Goal: Task Accomplishment & Management: Complete application form

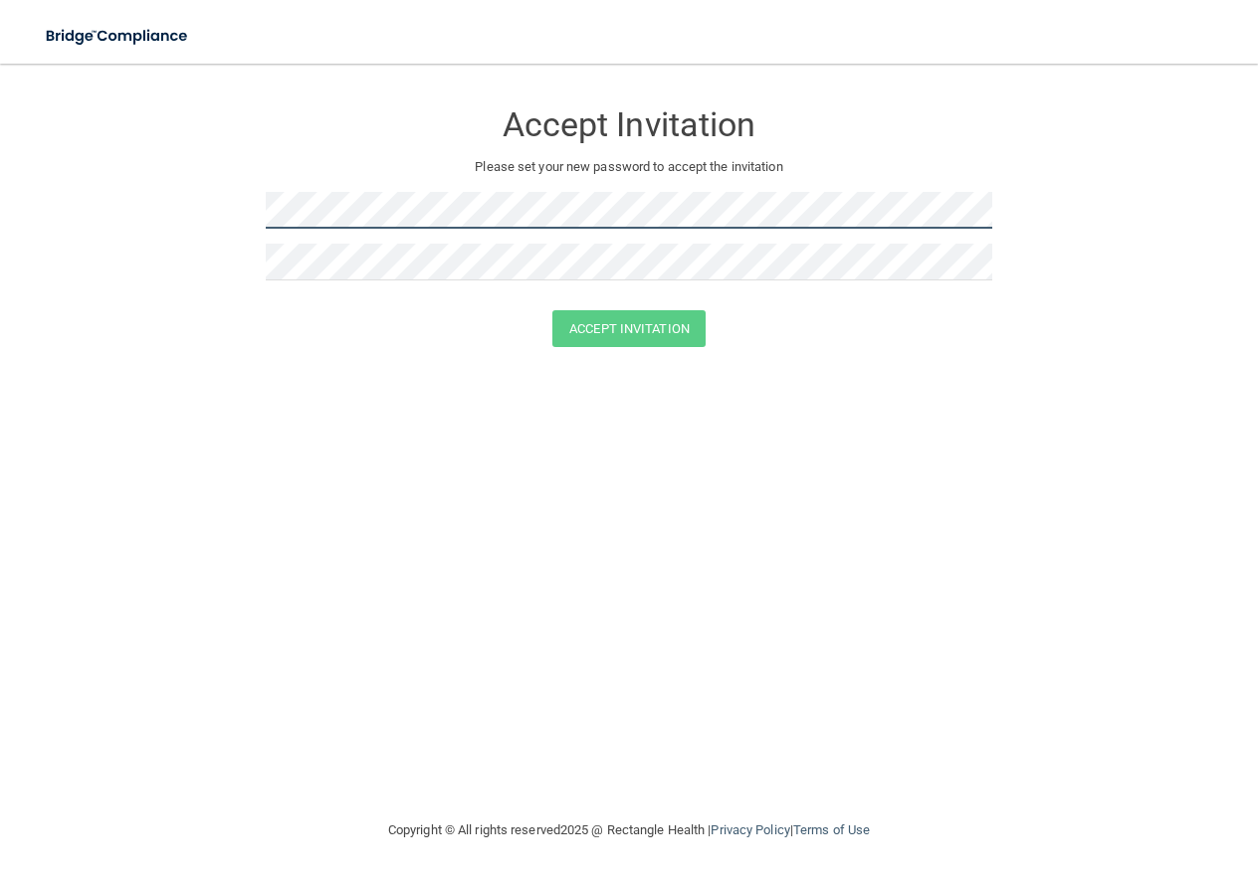
click at [245, 200] on form "Accept Invitation Please set your new password to accept the invitation Accept …" at bounding box center [629, 228] width 1178 height 288
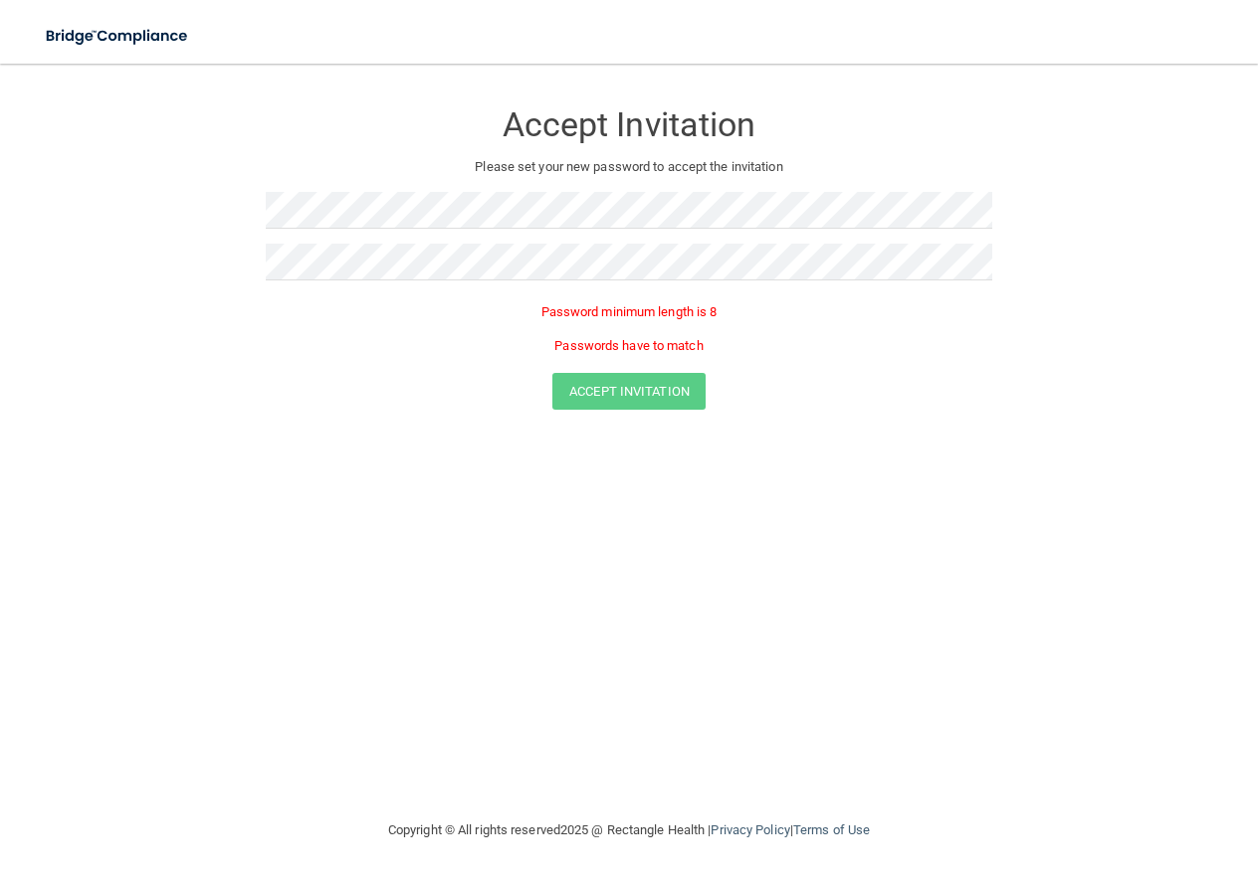
click at [804, 416] on form "Accept Invitation Please set your new password to accept the invitation Passwor…" at bounding box center [629, 259] width 1178 height 350
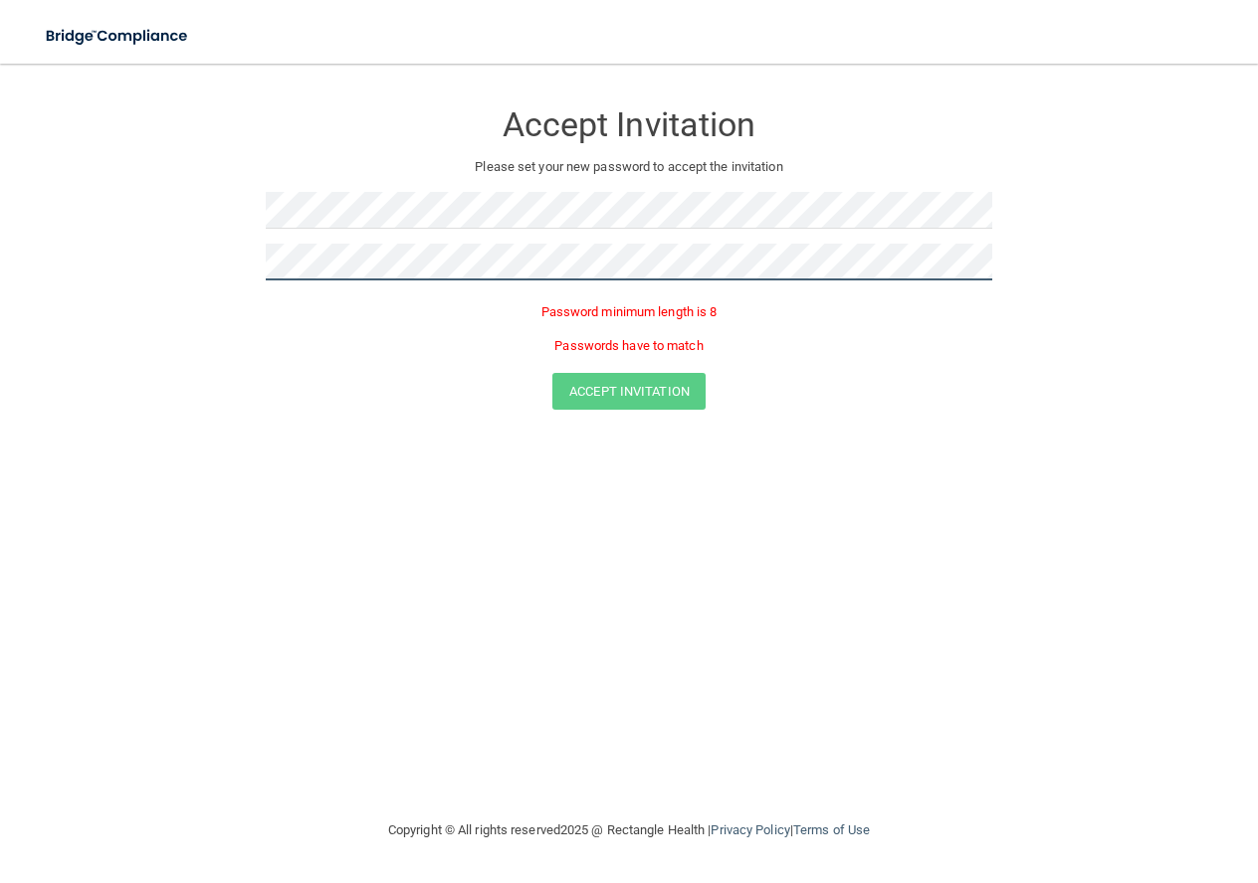
click at [173, 267] on form "Accept Invitation Please set your new password to accept the invitation Passwor…" at bounding box center [629, 259] width 1178 height 350
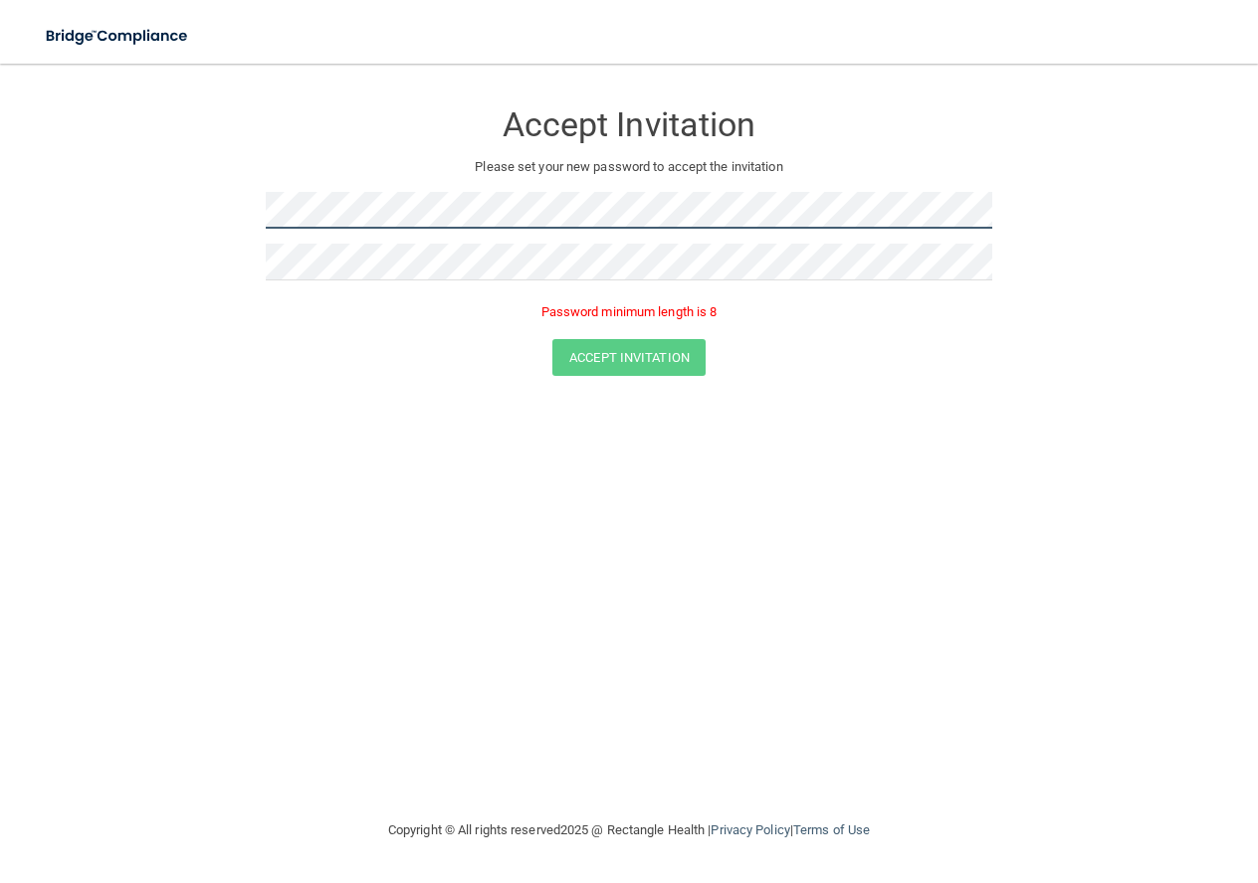
click at [180, 211] on form "Accept Invitation Please set your new password to accept the invitation Passwor…" at bounding box center [629, 242] width 1178 height 316
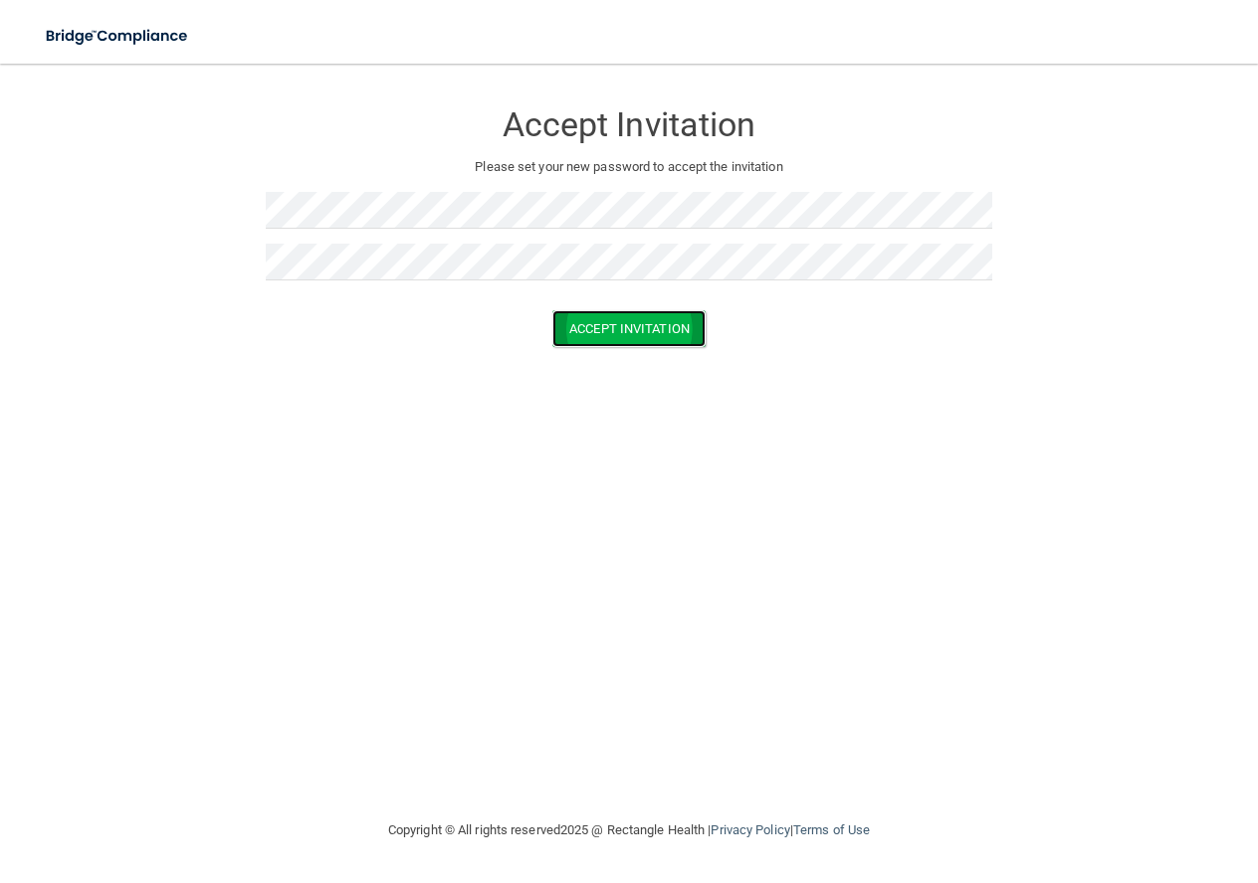
click at [615, 333] on button "Accept Invitation" at bounding box center [628, 328] width 153 height 37
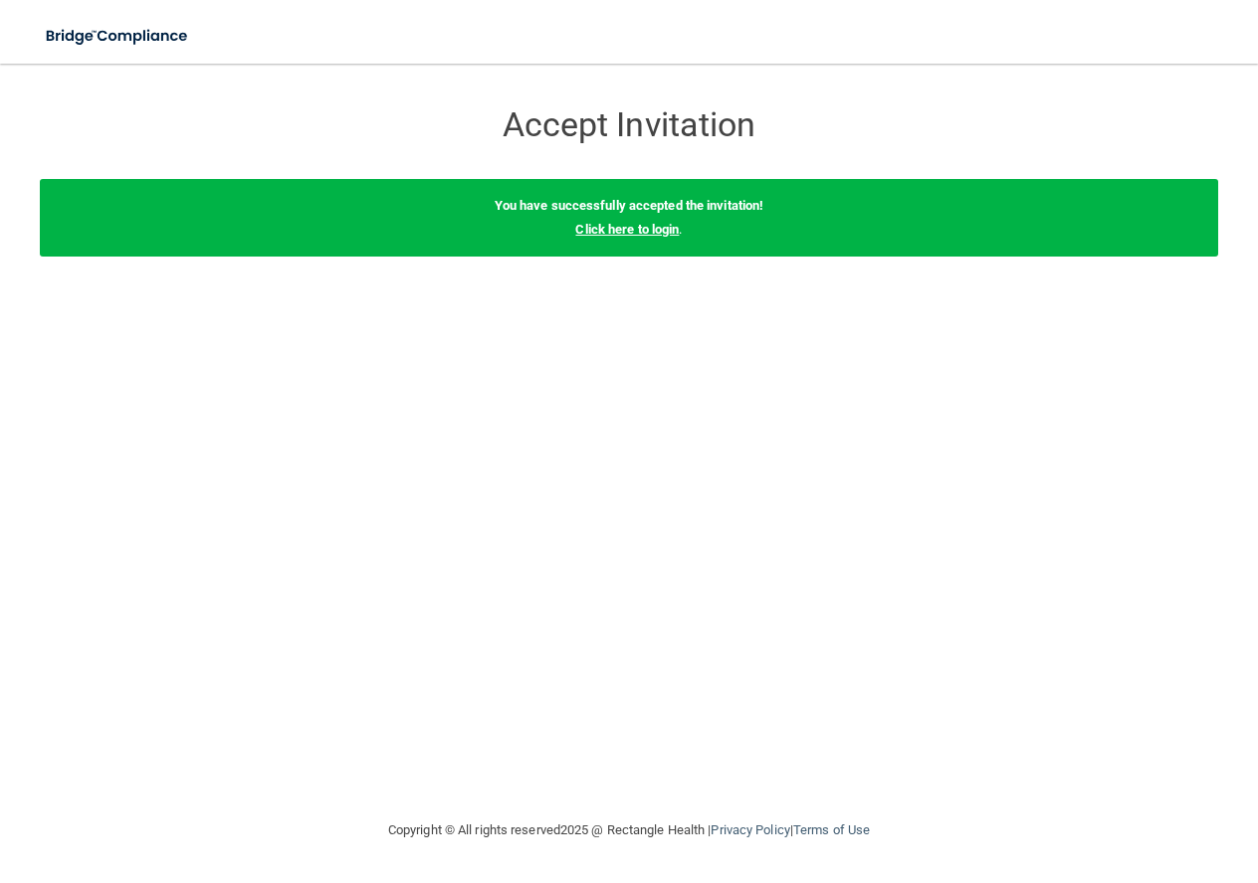
click at [653, 231] on link "Click here to login" at bounding box center [626, 229] width 103 height 15
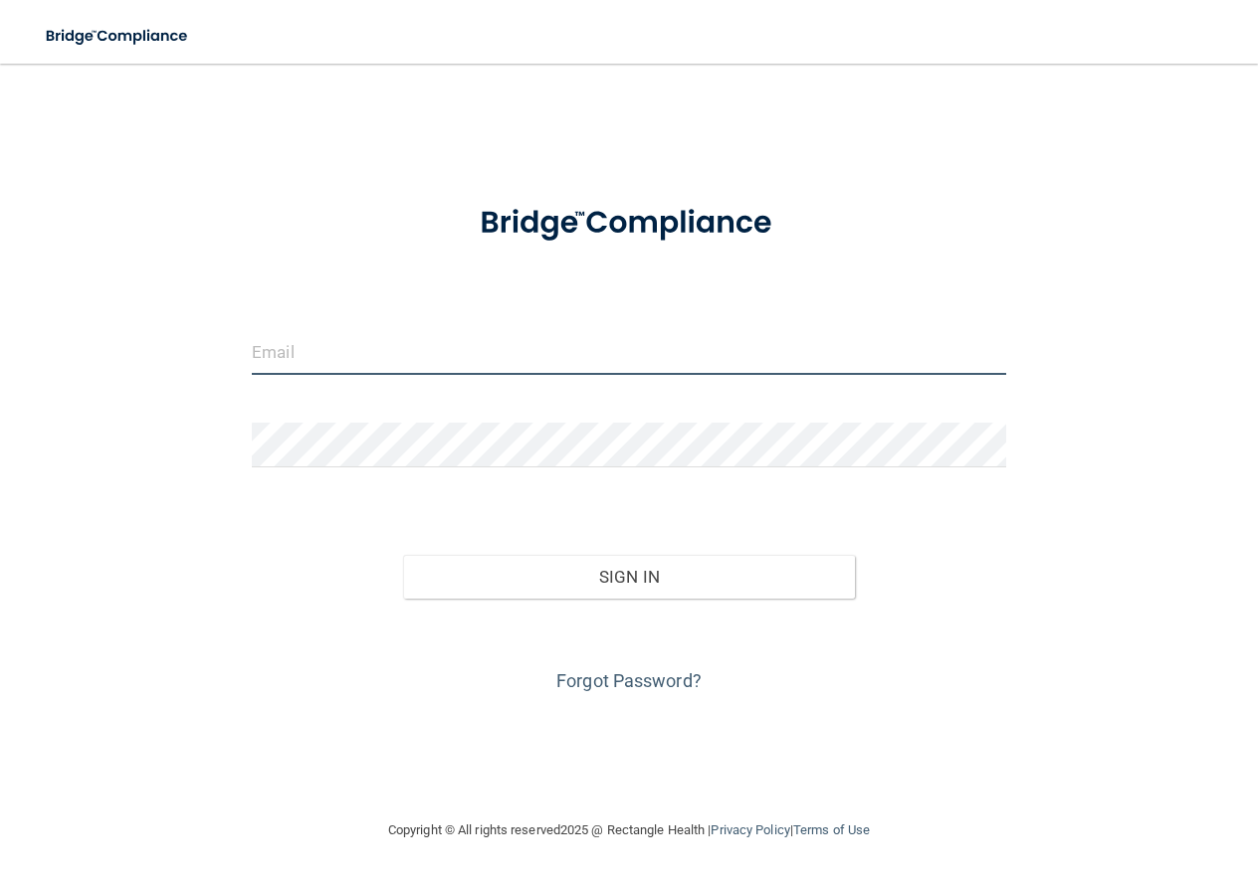
type input "[PERSON_NAME][EMAIL_ADDRESS][PERSON_NAME][DOMAIN_NAME]"
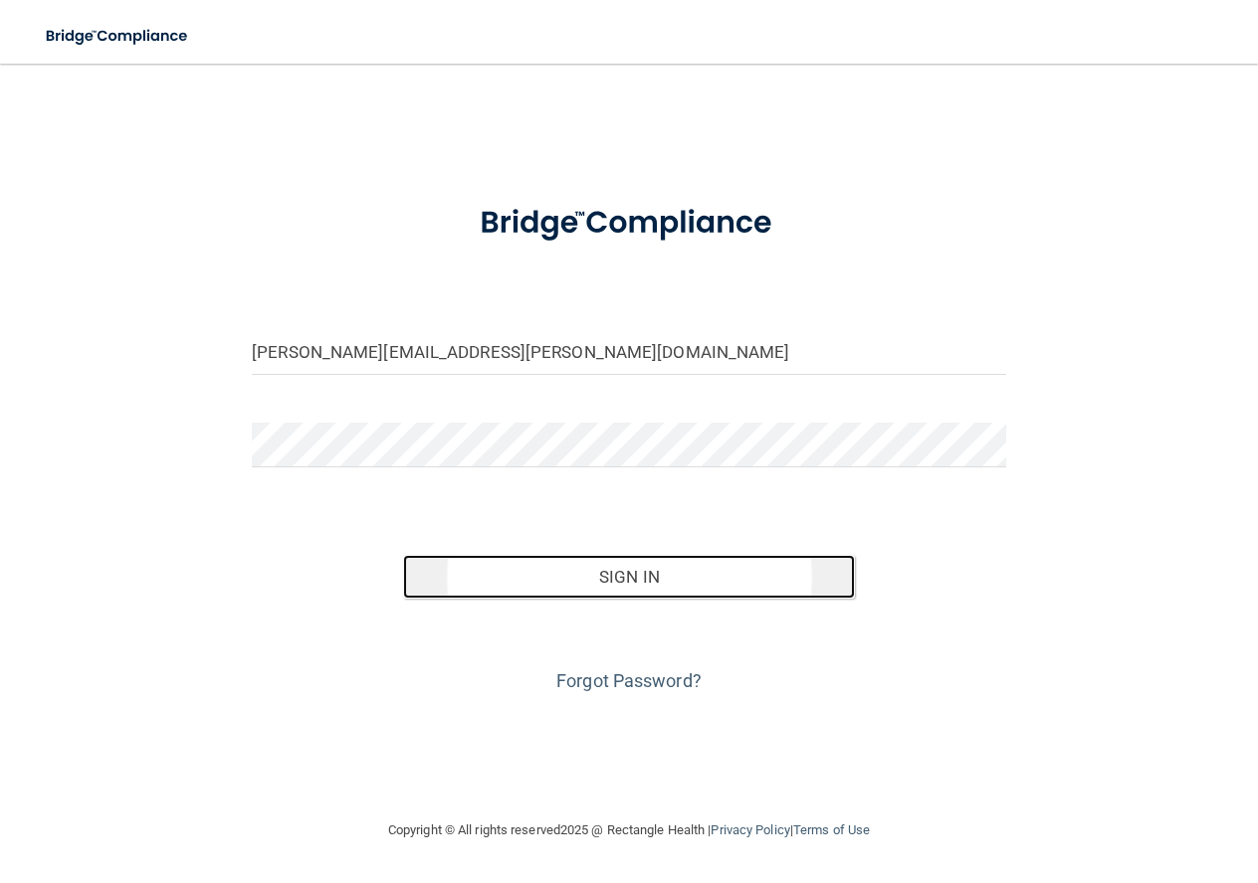
click at [622, 581] on button "Sign In" at bounding box center [629, 577] width 453 height 44
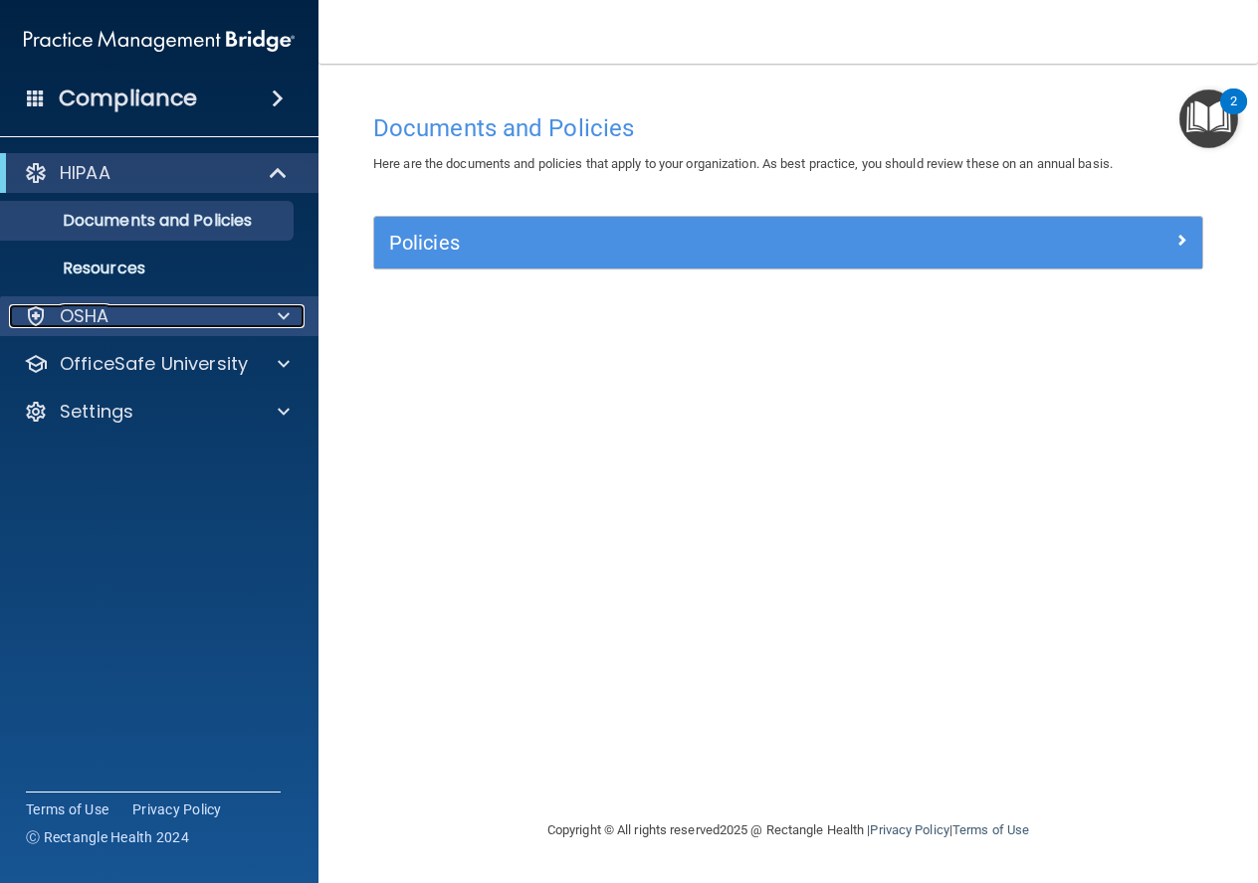
click at [99, 308] on p "OSHA" at bounding box center [85, 316] width 50 height 24
